Goal: Find specific page/section: Find specific page/section

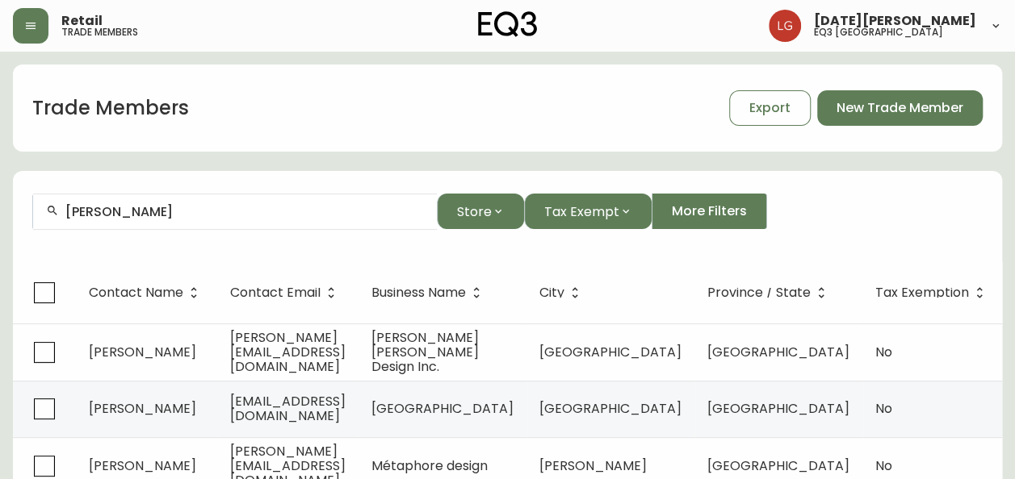
click at [173, 214] on input "[PERSON_NAME]" at bounding box center [244, 211] width 358 height 15
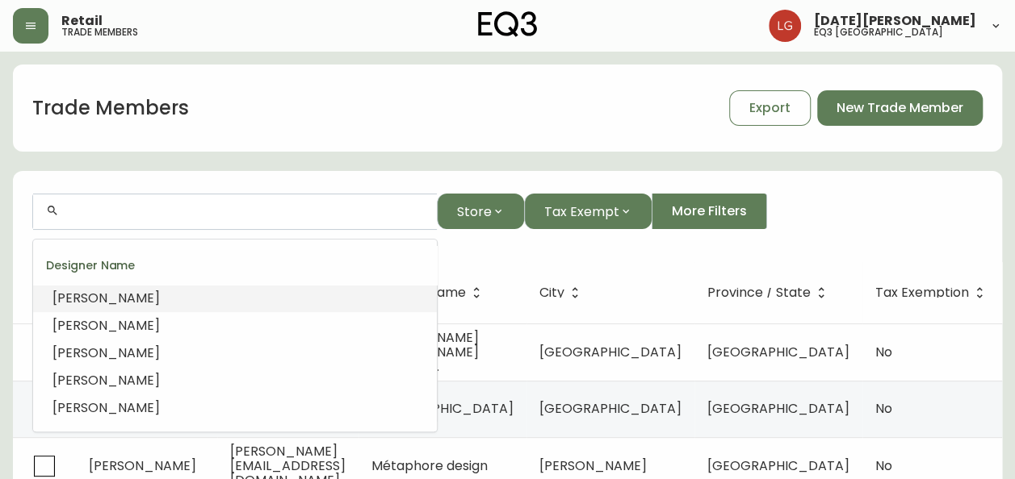
type input "a"
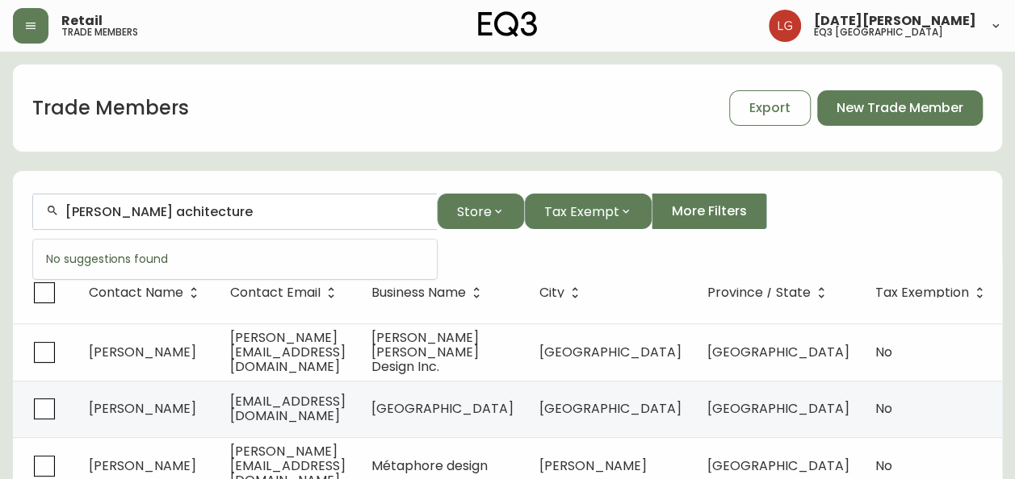
drag, startPoint x: 195, startPoint y: 217, endPoint x: 69, endPoint y: 209, distance: 125.4
click at [69, 209] on input "[PERSON_NAME] achitecture" at bounding box center [244, 211] width 358 height 15
type input "s"
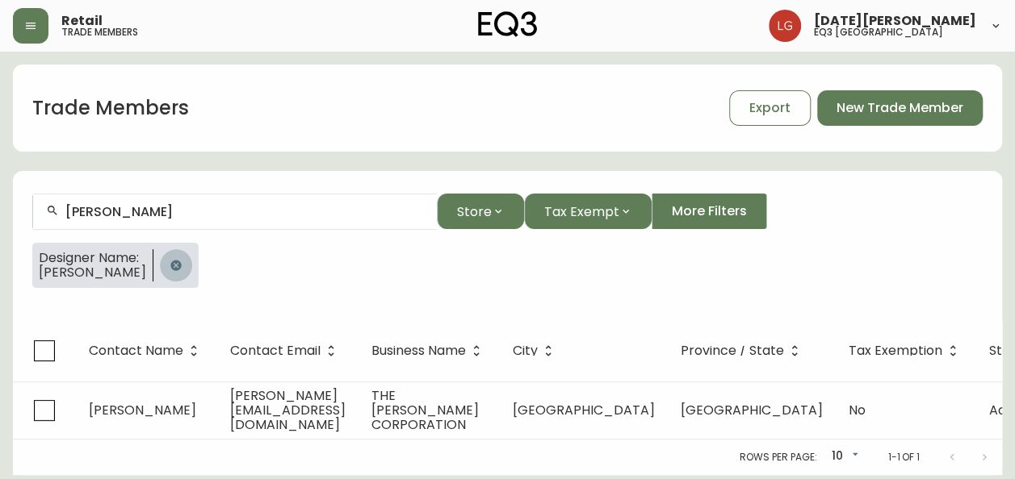
click at [165, 273] on button "button" at bounding box center [176, 265] width 32 height 32
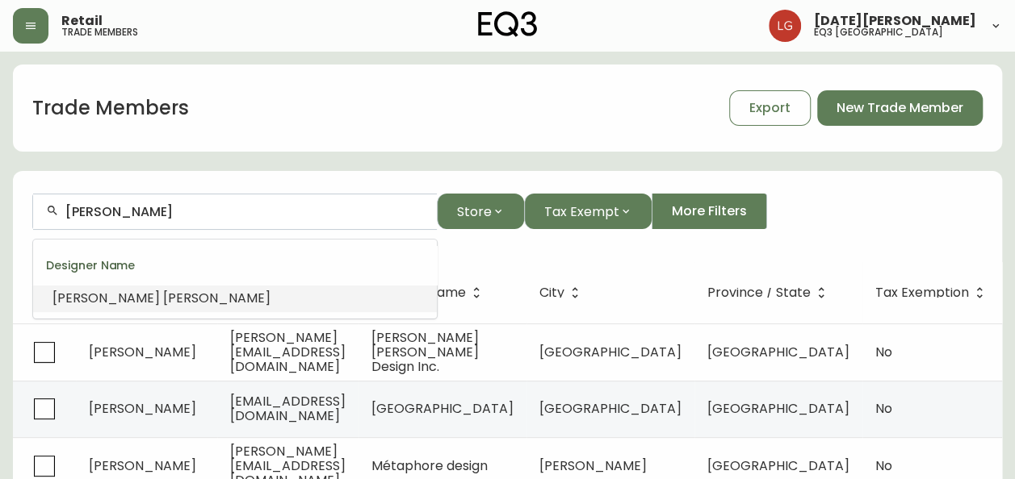
drag, startPoint x: 176, startPoint y: 209, endPoint x: -3, endPoint y: 215, distance: 179.3
click at [0, 215] on html "Retail trade members [DATE][PERSON_NAME] eq3 [GEOGRAPHIC_DATA] Trade Members Ex…" at bounding box center [507, 464] width 1015 height 928
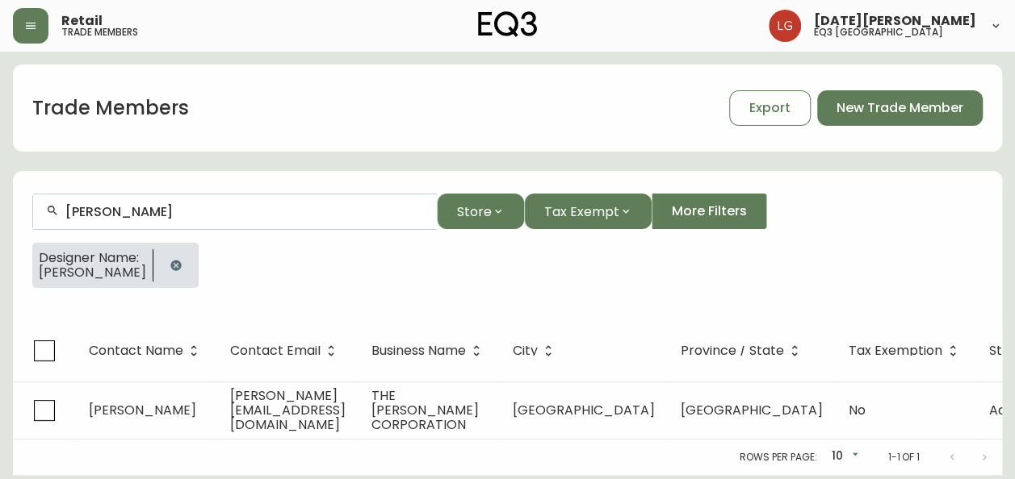
click at [171, 260] on icon "button" at bounding box center [175, 265] width 10 height 10
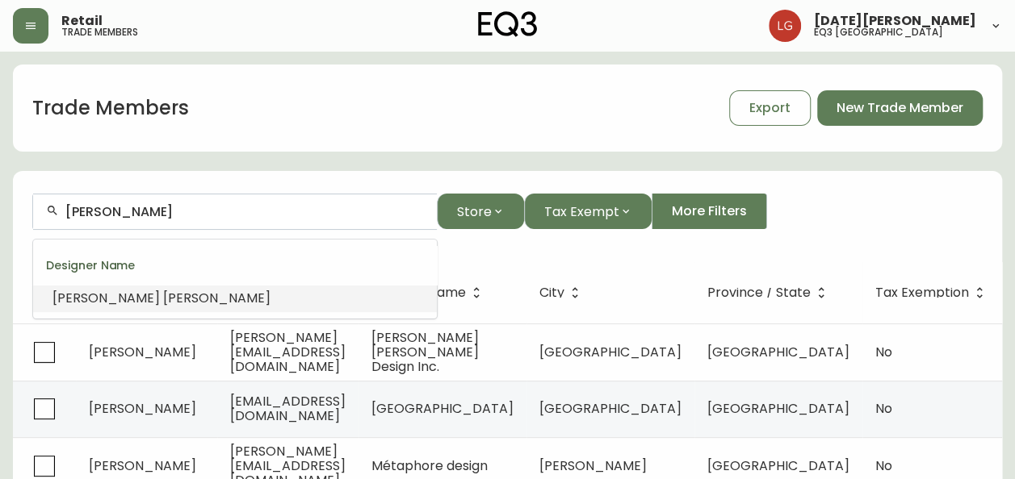
drag, startPoint x: 132, startPoint y: 205, endPoint x: -2, endPoint y: 203, distance: 134.0
click at [0, 203] on html "Retail trade members [DATE][PERSON_NAME] eq3 [GEOGRAPHIC_DATA] Trade Members Ex…" at bounding box center [507, 464] width 1015 height 928
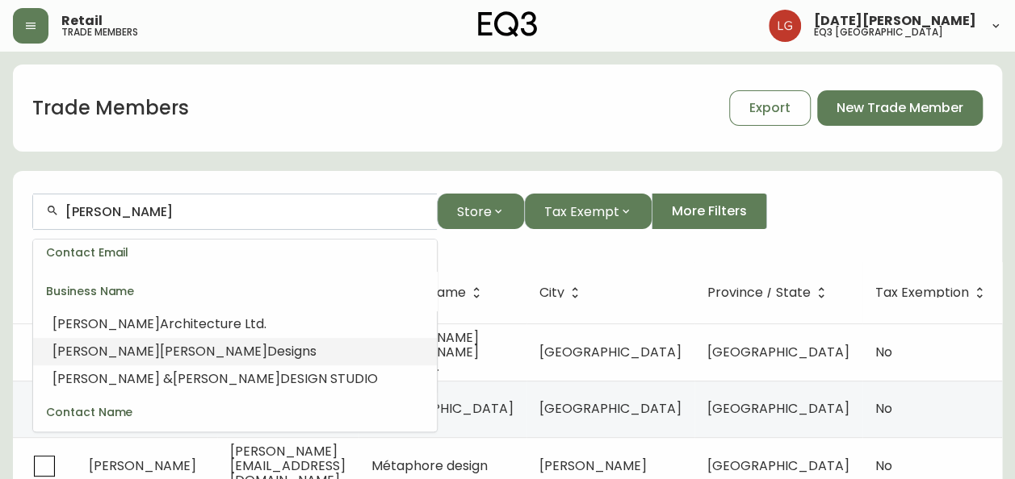
scroll to position [323, 0]
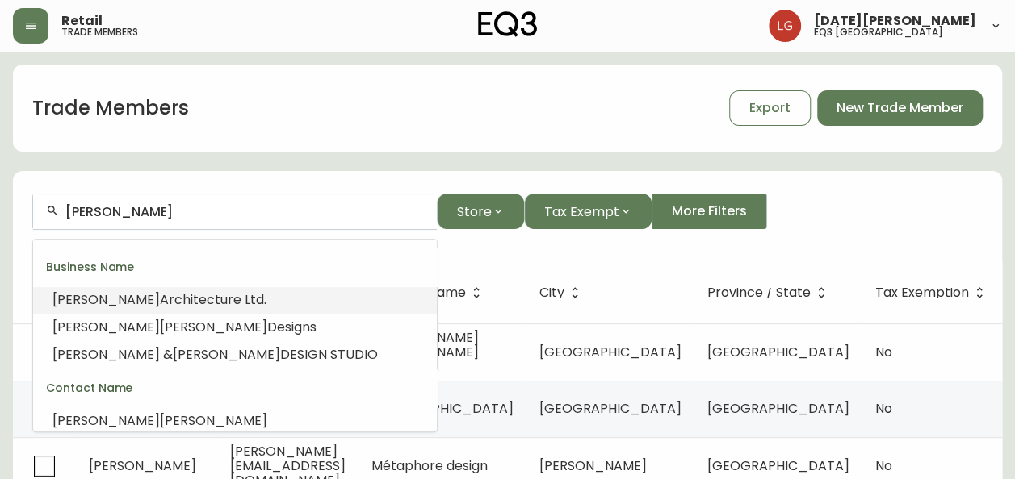
click at [160, 291] on span "Architecture Ltd." at bounding box center [213, 300] width 107 height 19
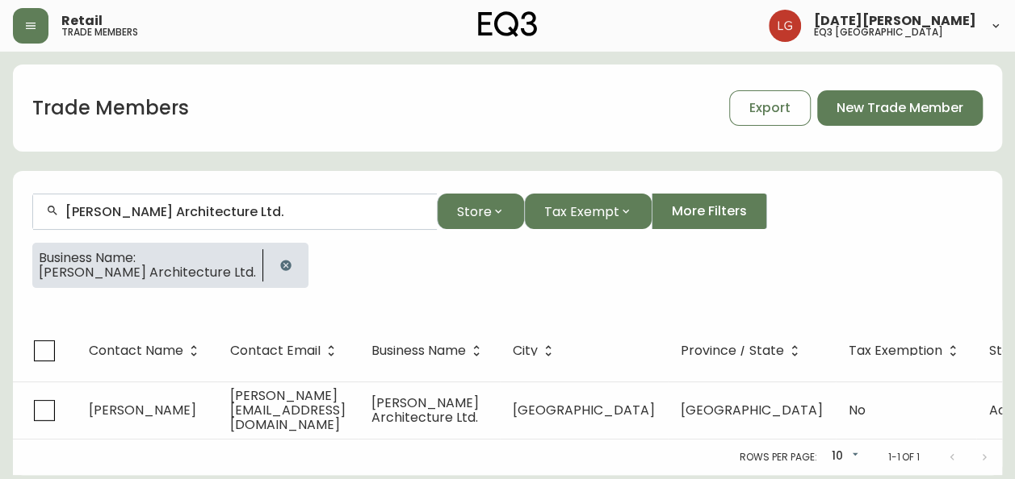
scroll to position [6, 0]
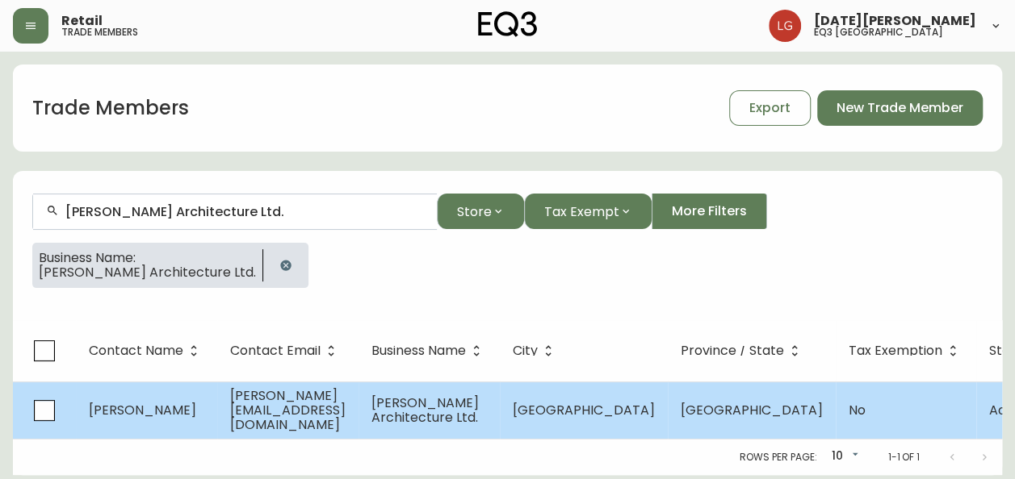
type input "[PERSON_NAME] Architecture Ltd."
click at [296, 408] on span "[PERSON_NAME][EMAIL_ADDRESS][DOMAIN_NAME]" at bounding box center [287, 411] width 115 height 48
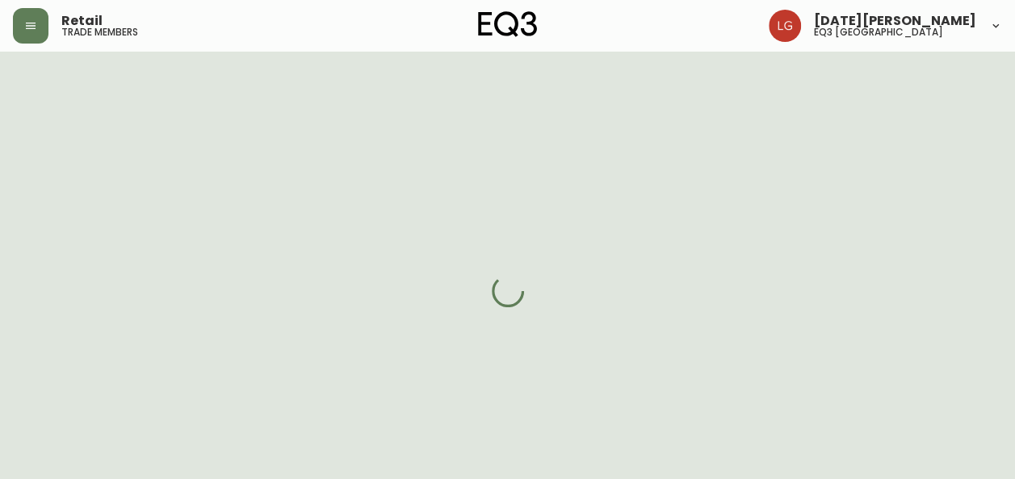
select select "BC"
select select "CA"
select select "CA_EN"
select select "Other"
select select "Architect"
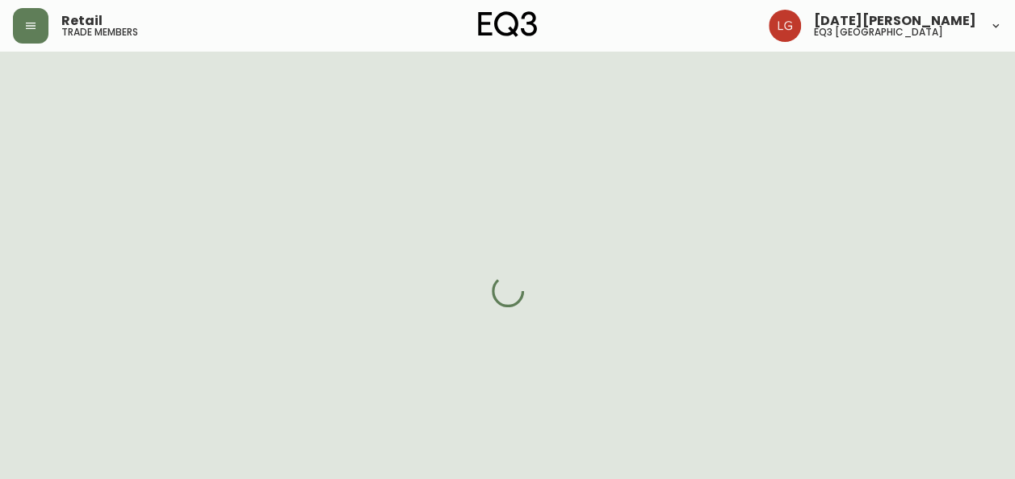
select select "cjw10z96p001r6gs00juufhhe"
select select "false"
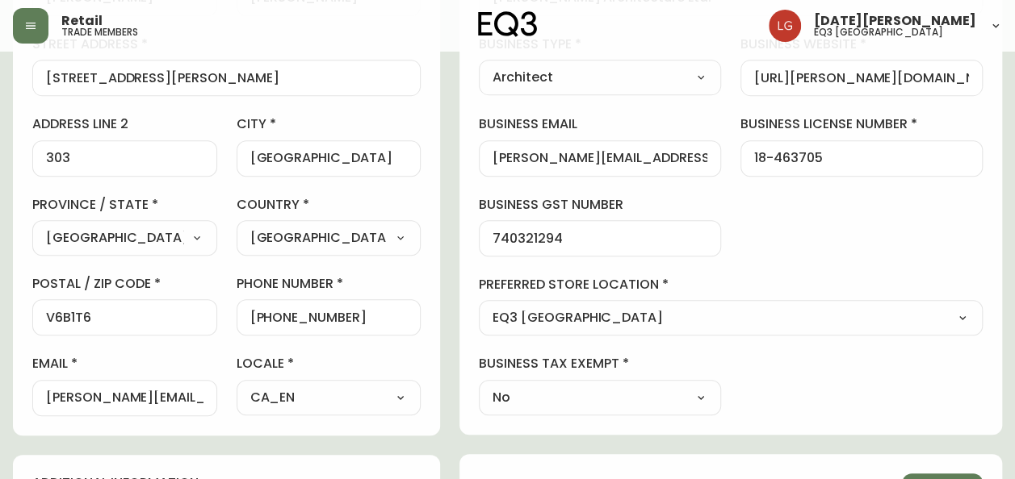
scroll to position [646, 0]
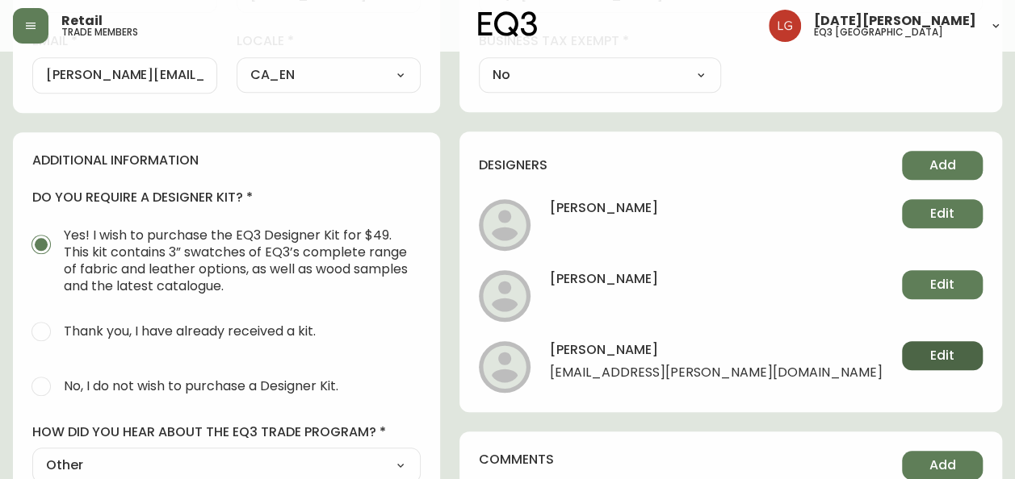
click at [932, 347] on span "Edit" at bounding box center [942, 356] width 24 height 18
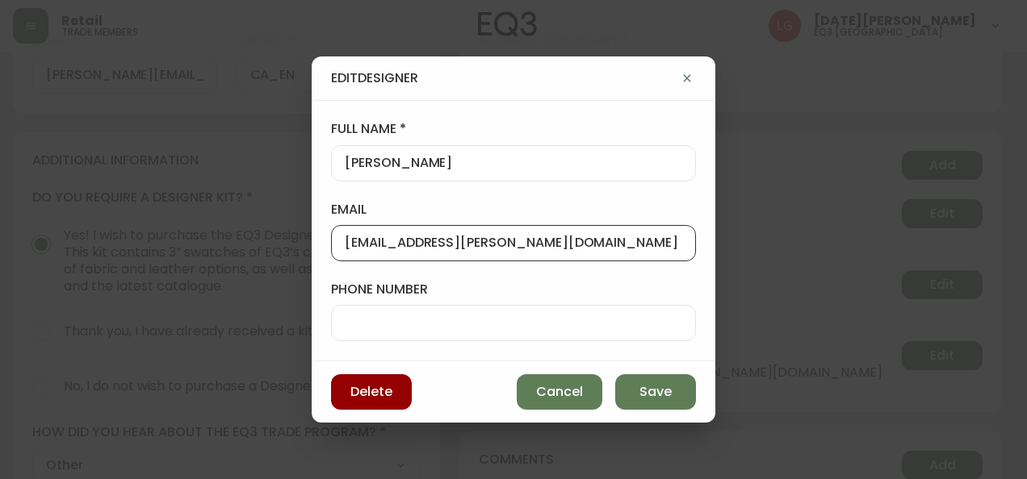
drag, startPoint x: 473, startPoint y: 239, endPoint x: 273, endPoint y: 222, distance: 200.9
click at [273, 222] on div "Edit Designer full name [PERSON_NAME] email [EMAIL_ADDRESS][PERSON_NAME][DOMAIN…" at bounding box center [513, 239] width 1027 height 479
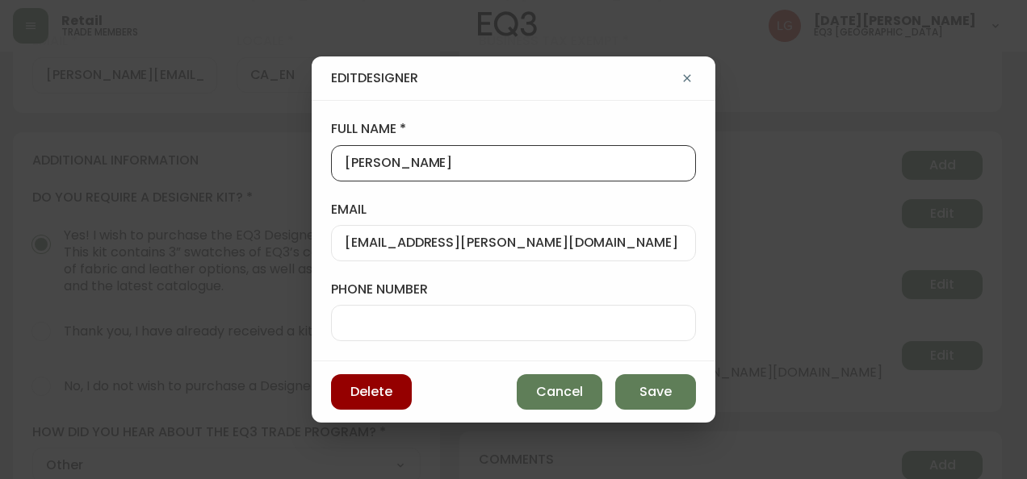
drag, startPoint x: 429, startPoint y: 161, endPoint x: 298, endPoint y: 146, distance: 132.4
click at [298, 146] on div "Edit Designer full name [PERSON_NAME] email [EMAIL_ADDRESS][PERSON_NAME][DOMAIN…" at bounding box center [513, 239] width 1027 height 479
click at [688, 81] on icon "button" at bounding box center [686, 77] width 7 height 7
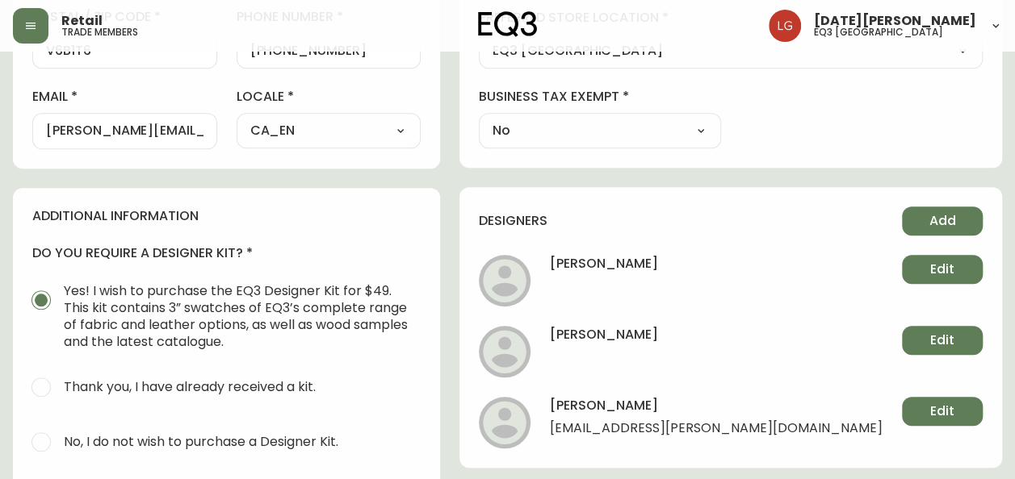
scroll to position [565, 0]
